Goal: Find specific page/section: Find specific page/section

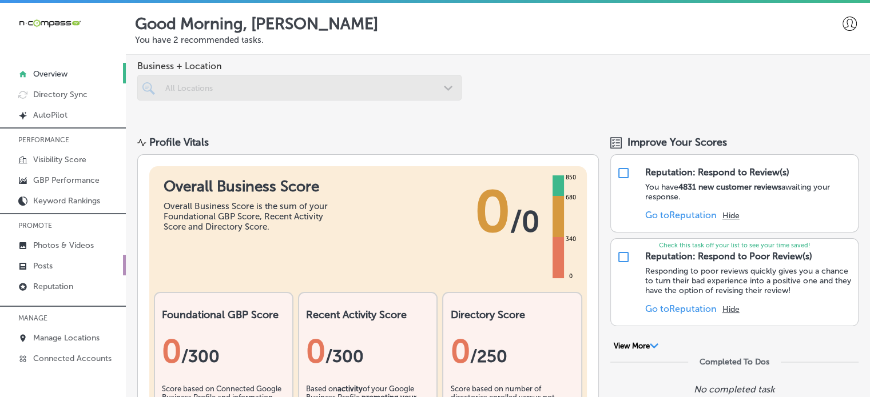
click at [65, 265] on link "Posts" at bounding box center [63, 265] width 126 height 21
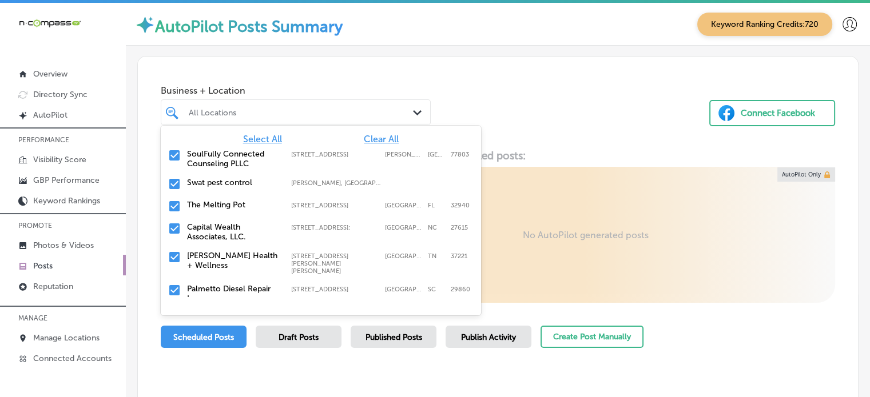
click at [290, 116] on div "All Locations" at bounding box center [301, 112] width 225 height 10
click at [378, 137] on span "Clear All" at bounding box center [381, 139] width 35 height 11
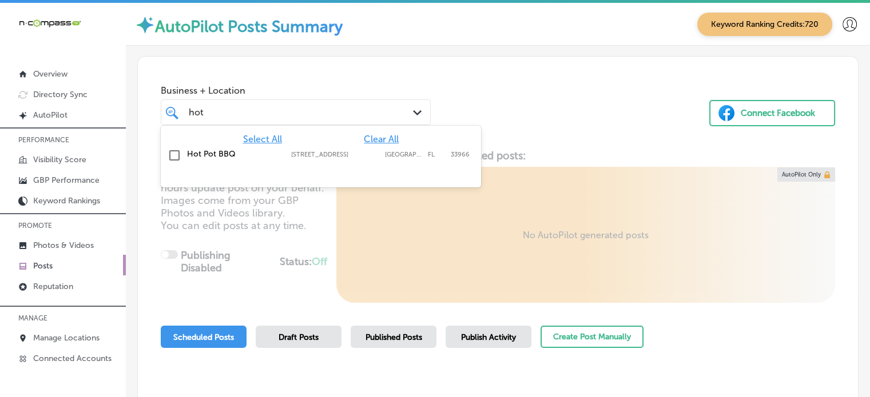
click at [215, 155] on label "Hot Pot BBQ" at bounding box center [233, 154] width 93 height 10
type input "hot"
click at [465, 95] on div "Business + Location option [STREET_ADDRESS] option [STREET_ADDRESS]. 2 results …" at bounding box center [498, 100] width 720 height 87
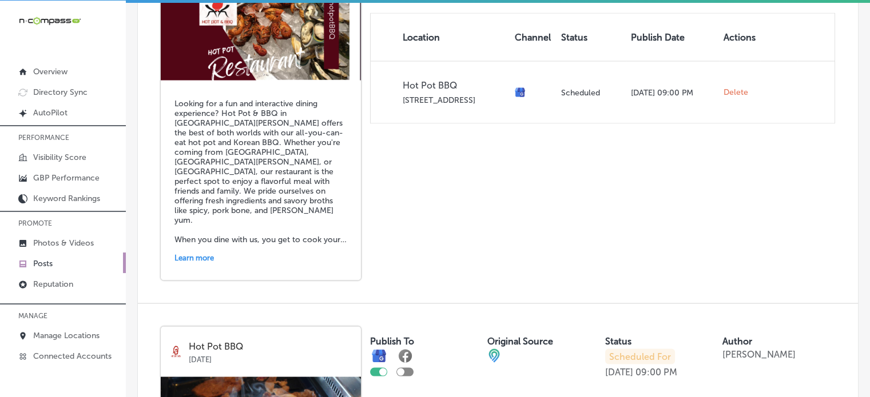
scroll to position [2167, 0]
